Goal: Task Accomplishment & Management: Use online tool/utility

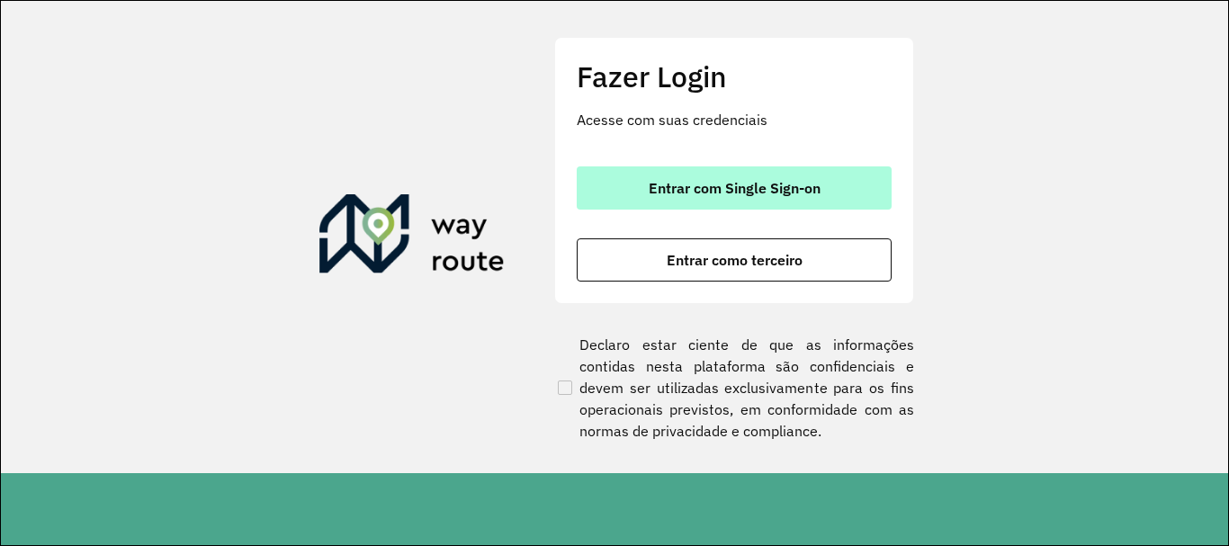
click at [794, 182] on span "Entrar com Single Sign-on" at bounding box center [734, 188] width 172 height 14
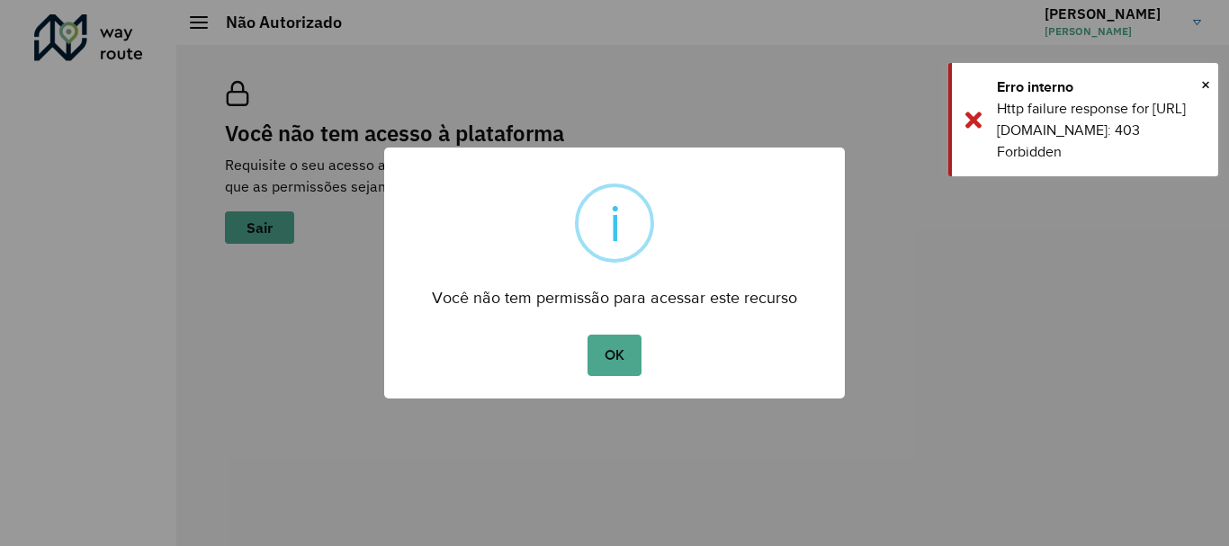
click at [605, 384] on div "× i Você não tem permissão para acessar este recurso OK No Cancel" at bounding box center [614, 273] width 460 height 251
click at [610, 375] on button "OK" at bounding box center [613, 355] width 53 height 41
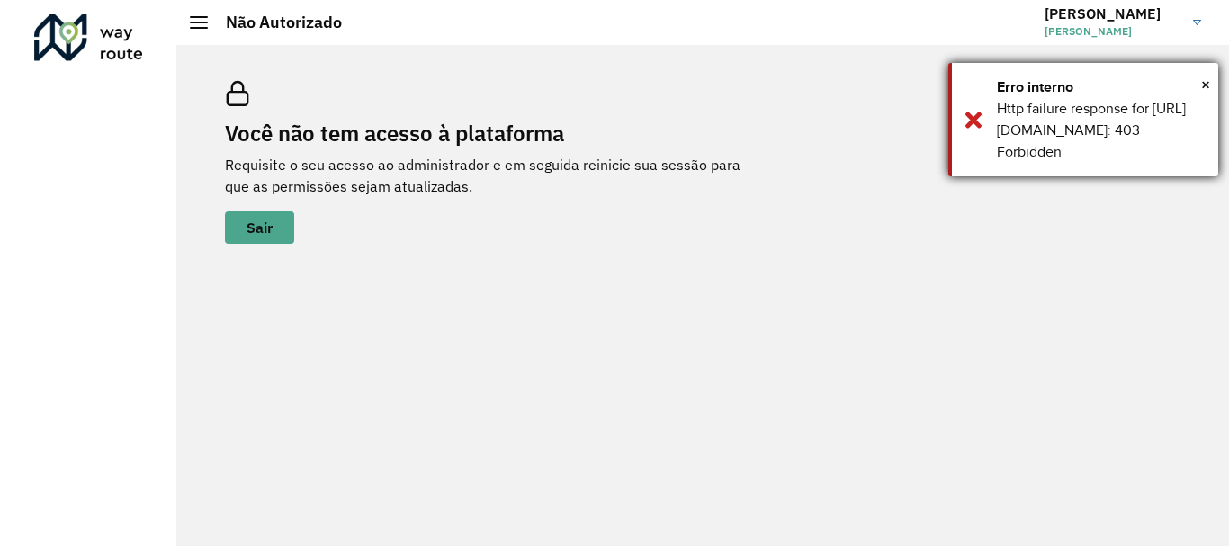
click at [1197, 76] on div "× Erro interno Http failure response for https://apim.ambevdevs.com.br/roteiriz…" at bounding box center [1083, 119] width 270 height 113
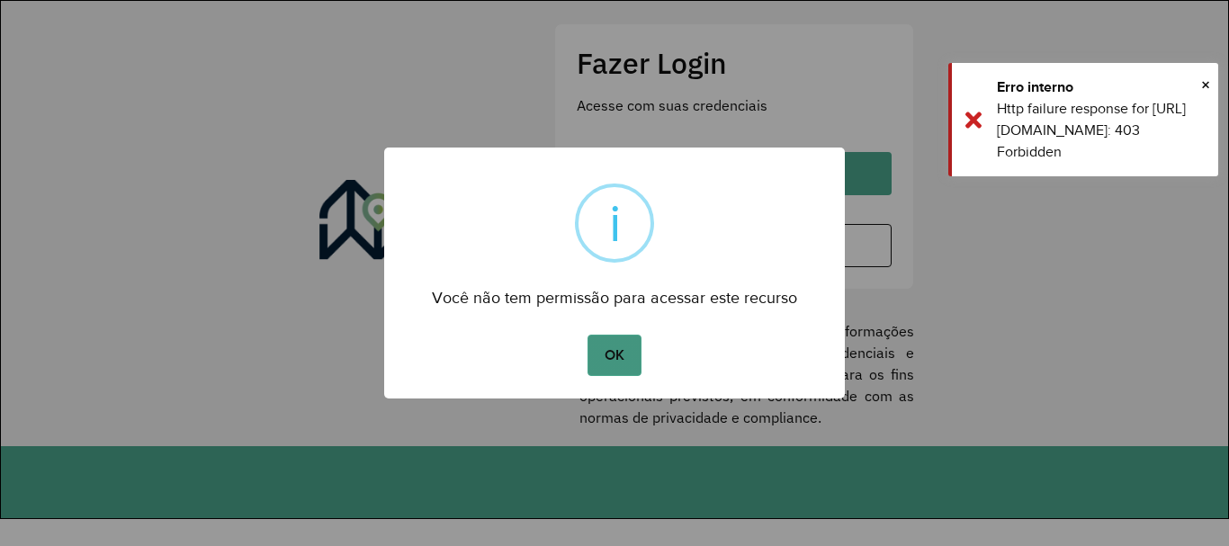
click at [613, 362] on button "OK" at bounding box center [613, 355] width 53 height 41
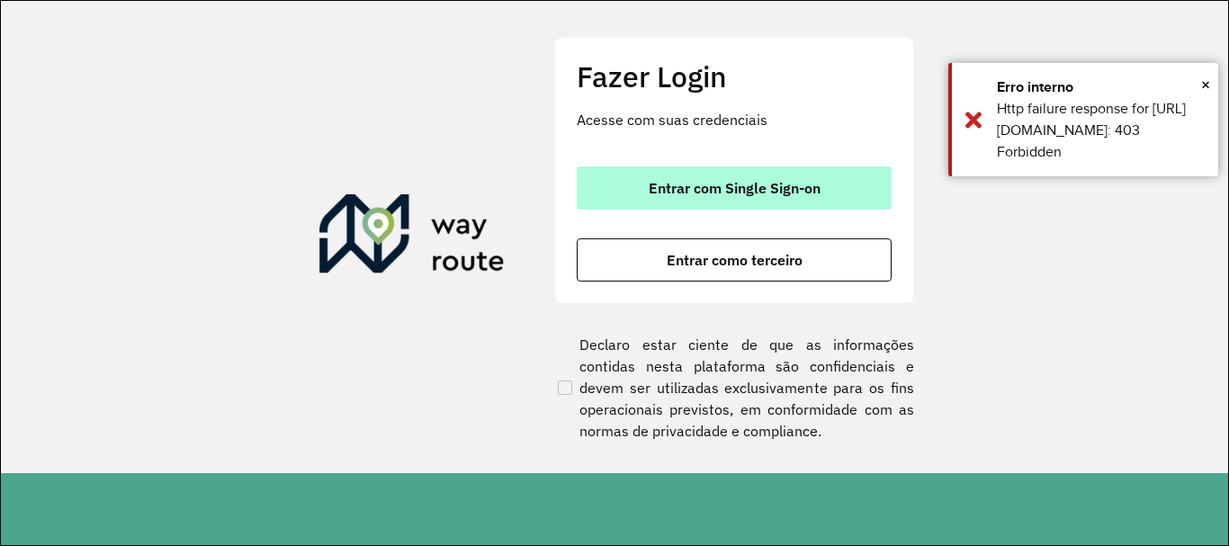
click at [707, 187] on span "Entrar com Single Sign-on" at bounding box center [734, 188] width 172 height 14
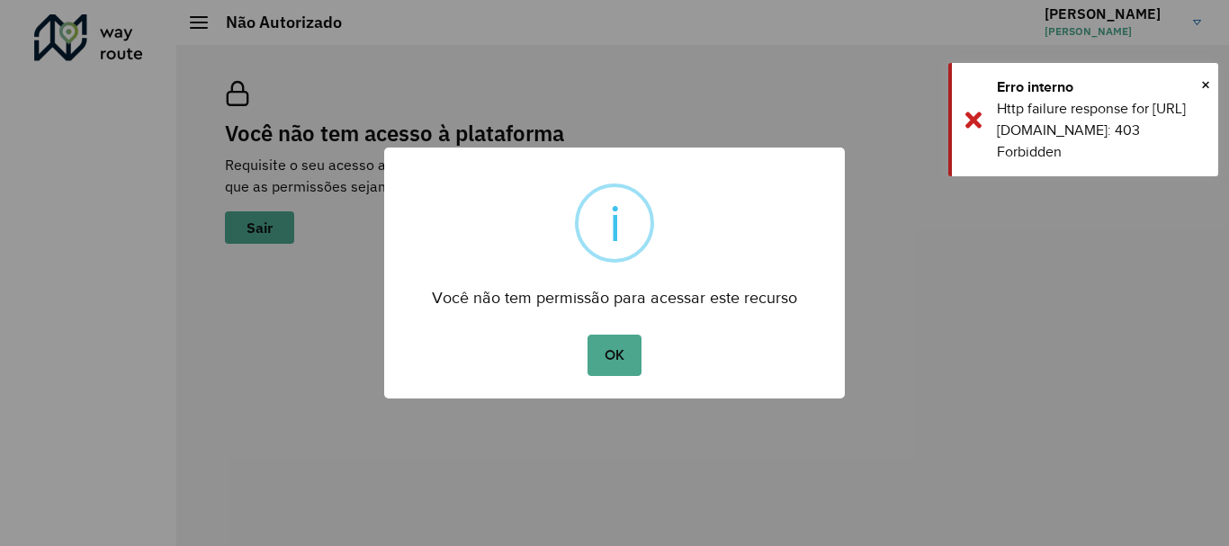
click at [585, 359] on div "OK No Cancel" at bounding box center [614, 355] width 460 height 50
click at [625, 350] on button "OK" at bounding box center [613, 355] width 53 height 41
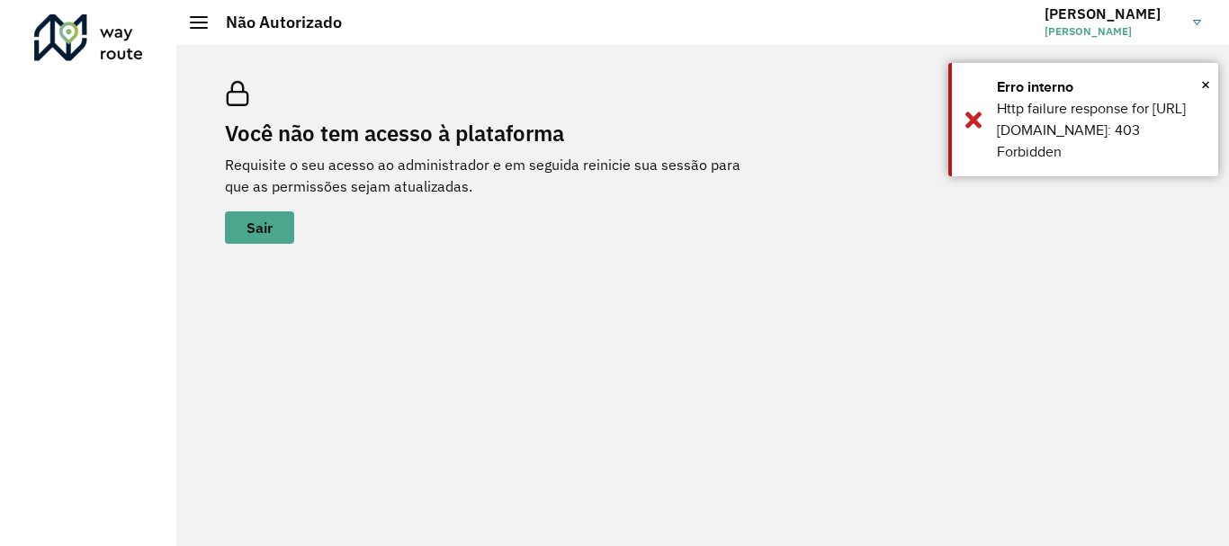
click at [1192, 22] on link "ILANA ILANA FIGUEIRA DA SILVA" at bounding box center [1129, 22] width 170 height 47
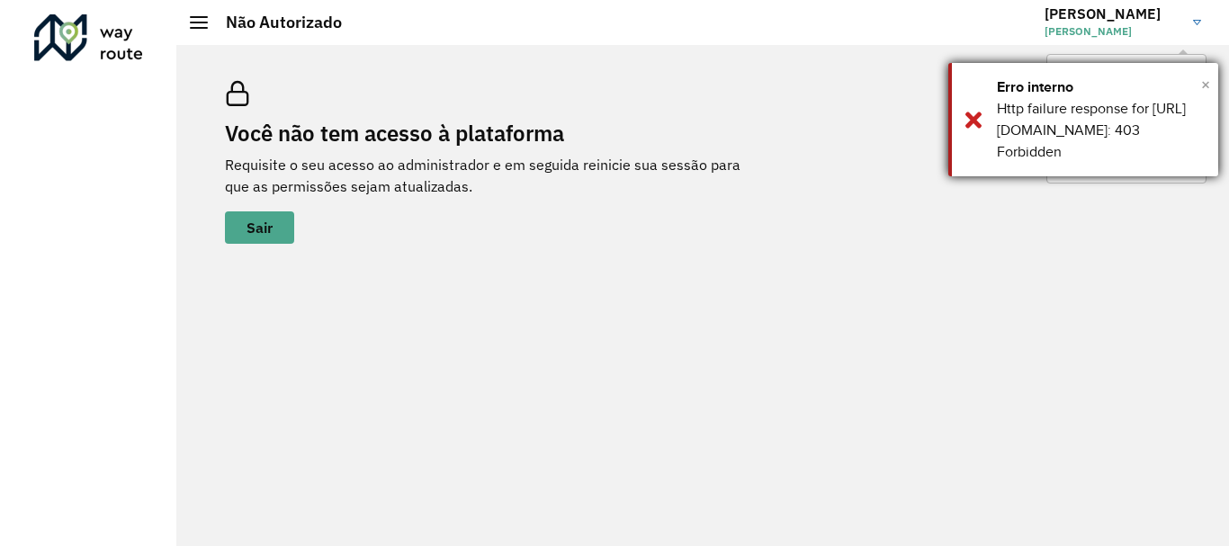
click at [1201, 84] on div "× Erro interno Http failure response for https://roteirizador.ambev.com.br/api/…" at bounding box center [1083, 119] width 270 height 113
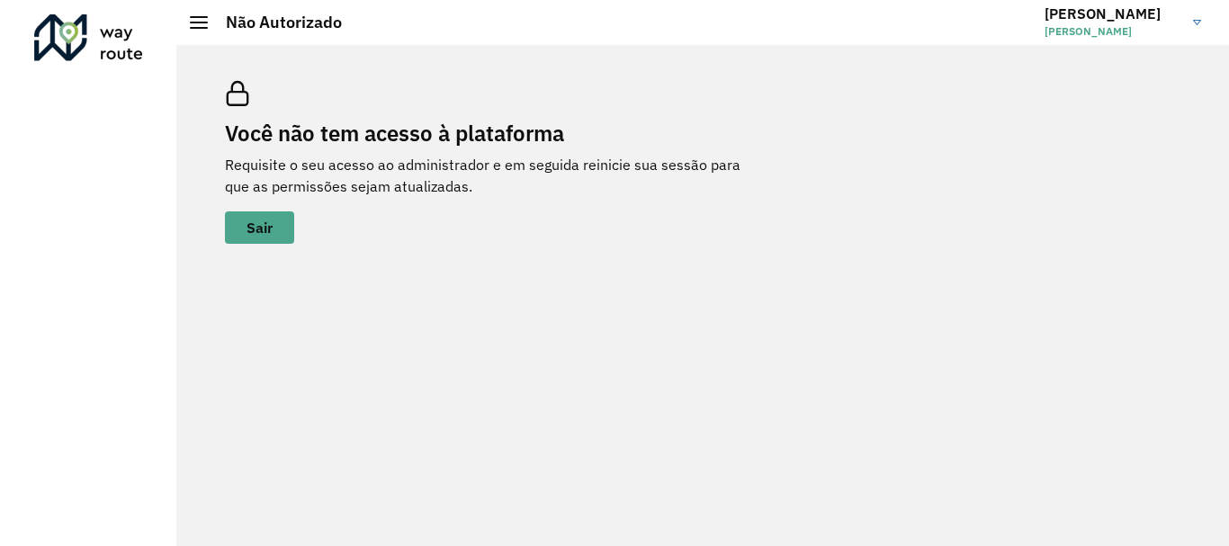
click at [1173, 28] on span "ILANA FIGUEIRA DA SILVA" at bounding box center [1111, 31] width 135 height 16
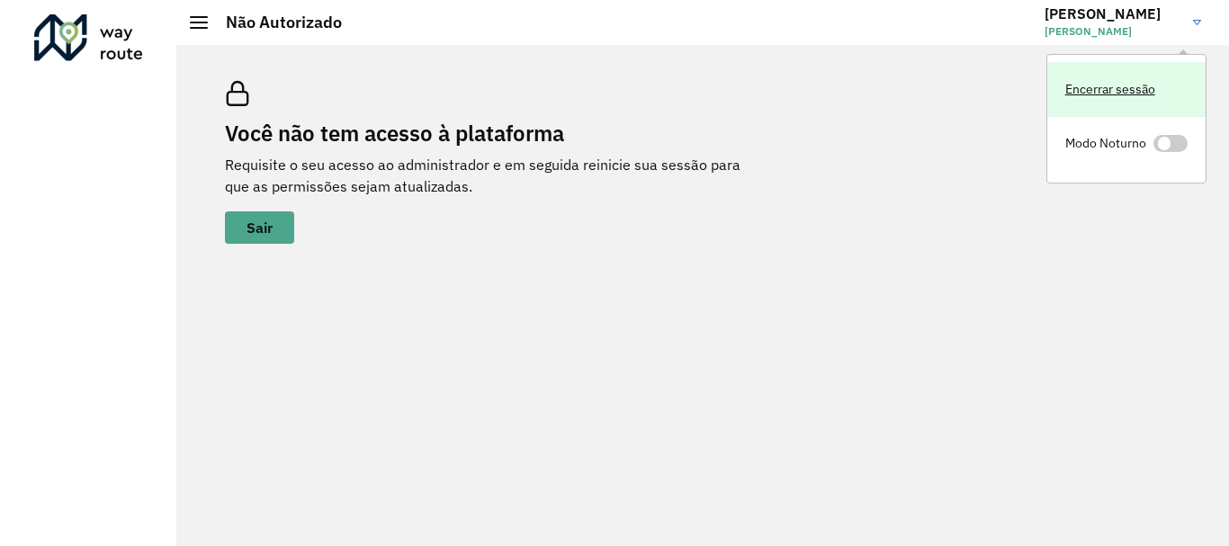
click at [1145, 86] on link "Encerrar sessão" at bounding box center [1126, 89] width 158 height 55
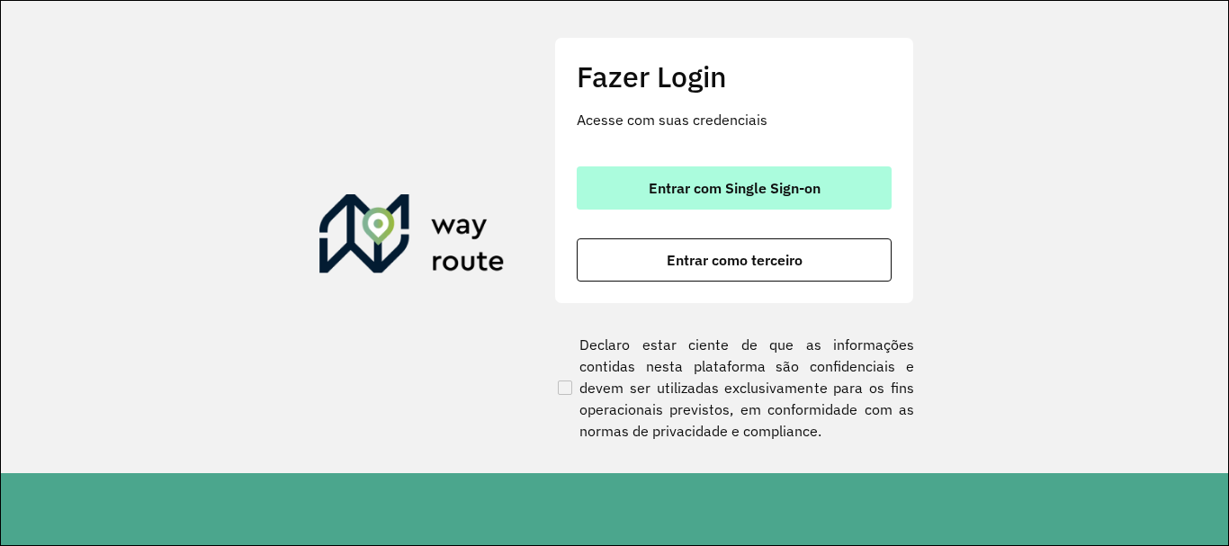
click at [690, 208] on button "Entrar com Single Sign-on" at bounding box center [734, 187] width 315 height 43
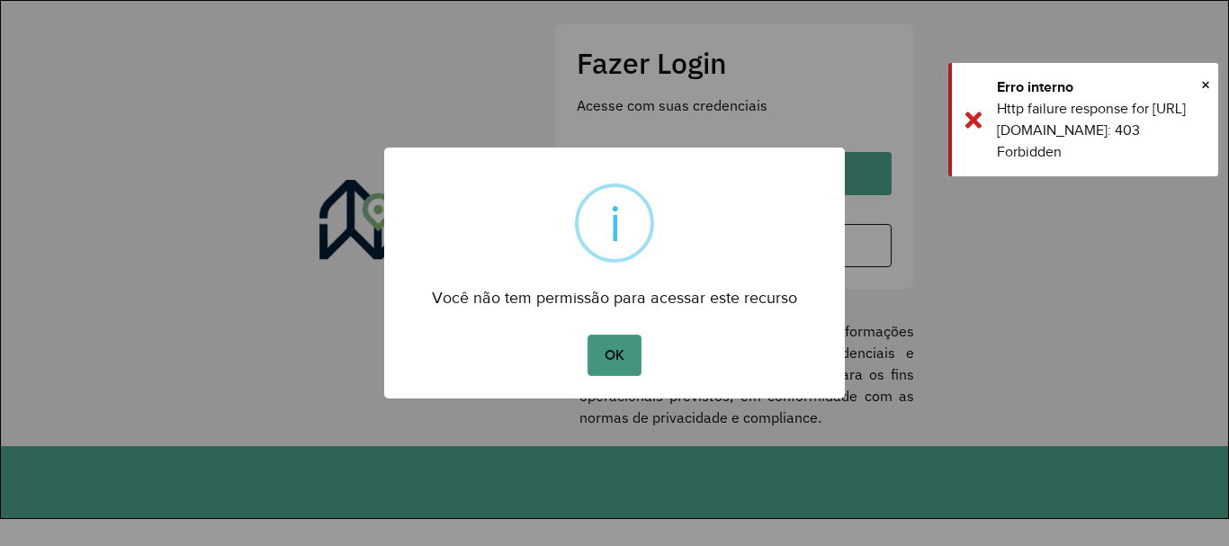
click at [636, 366] on button "OK" at bounding box center [613, 355] width 53 height 41
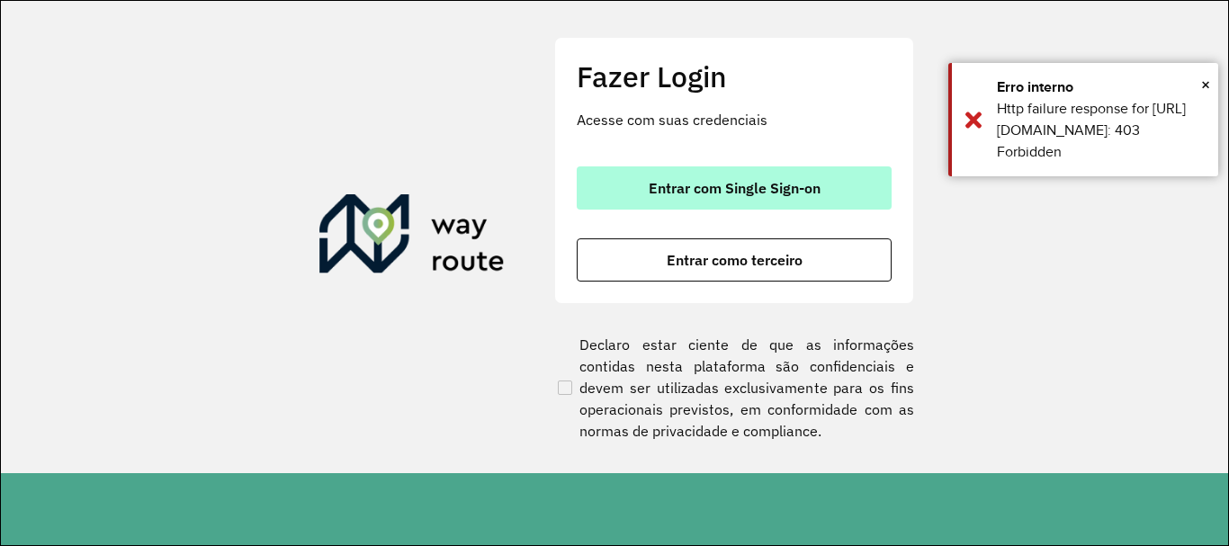
click at [727, 176] on button "Entrar com Single Sign-on" at bounding box center [734, 187] width 315 height 43
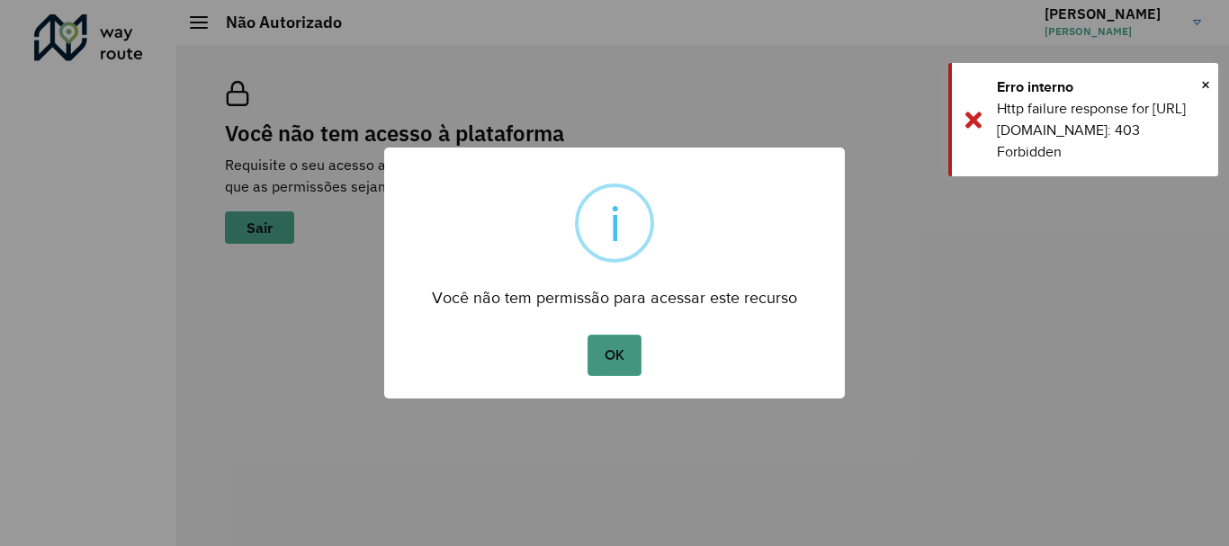
click at [606, 370] on button "OK" at bounding box center [613, 355] width 53 height 41
